Goal: Find specific page/section: Find specific page/section

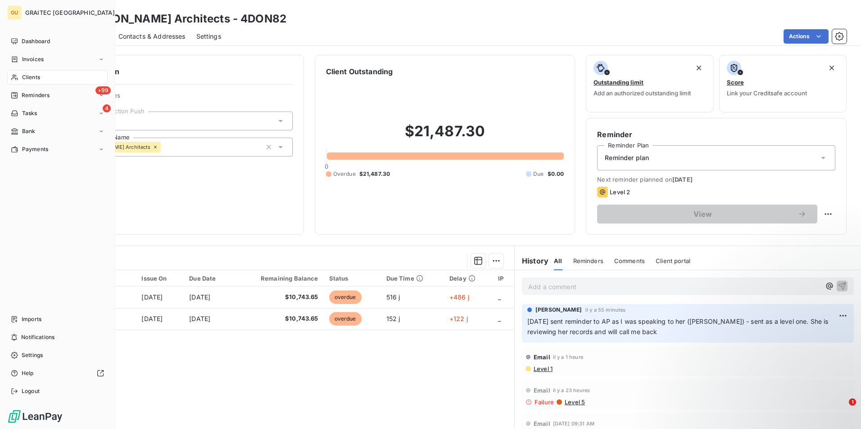
click at [35, 77] on span "Clients" at bounding box center [31, 77] width 18 height 8
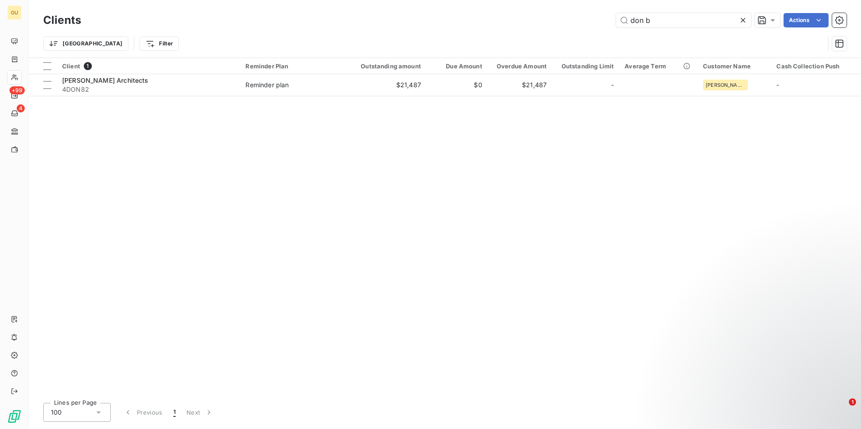
drag, startPoint x: 654, startPoint y: 21, endPoint x: 601, endPoint y: 21, distance: 53.1
click at [601, 21] on div "don b Actions" at bounding box center [469, 20] width 754 height 14
type input "[PERSON_NAME] Lighting"
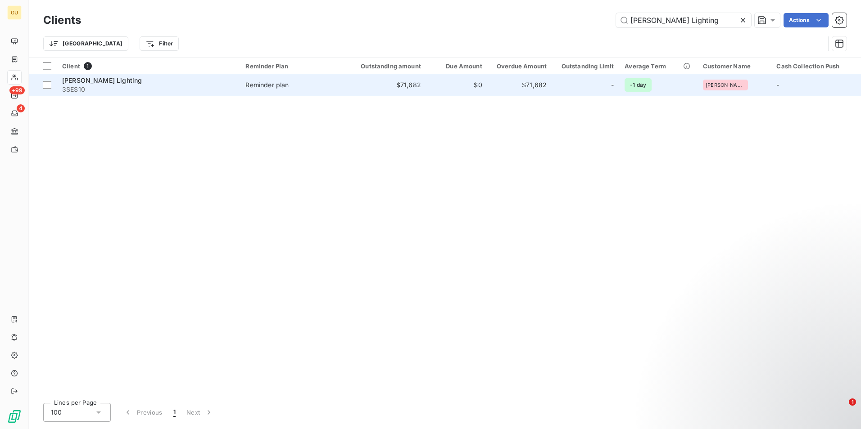
click at [102, 80] on span "[PERSON_NAME] Lighting" at bounding box center [102, 81] width 80 height 8
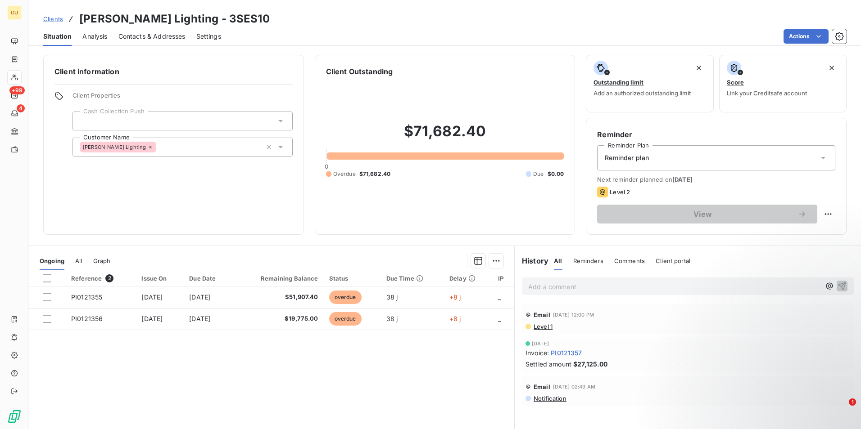
click at [626, 261] on span "Comments" at bounding box center [629, 260] width 31 height 7
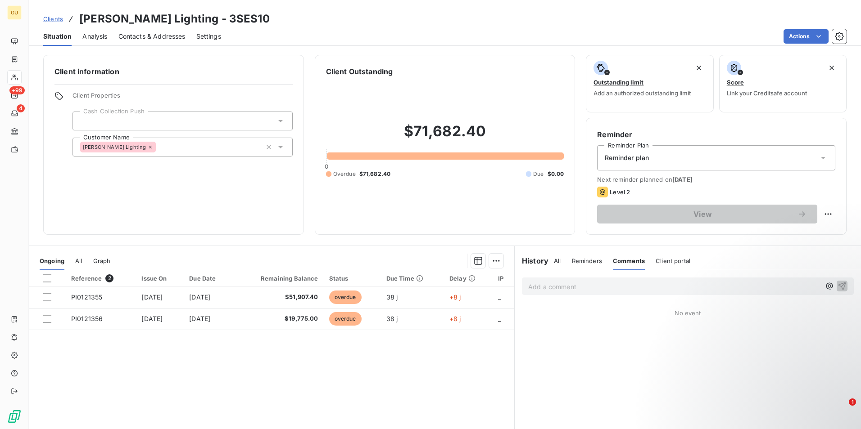
click at [563, 290] on p "Add a comment ﻿" at bounding box center [674, 286] width 292 height 11
click at [837, 285] on icon "button" at bounding box center [841, 285] width 9 height 9
